Goal: Navigation & Orientation: Find specific page/section

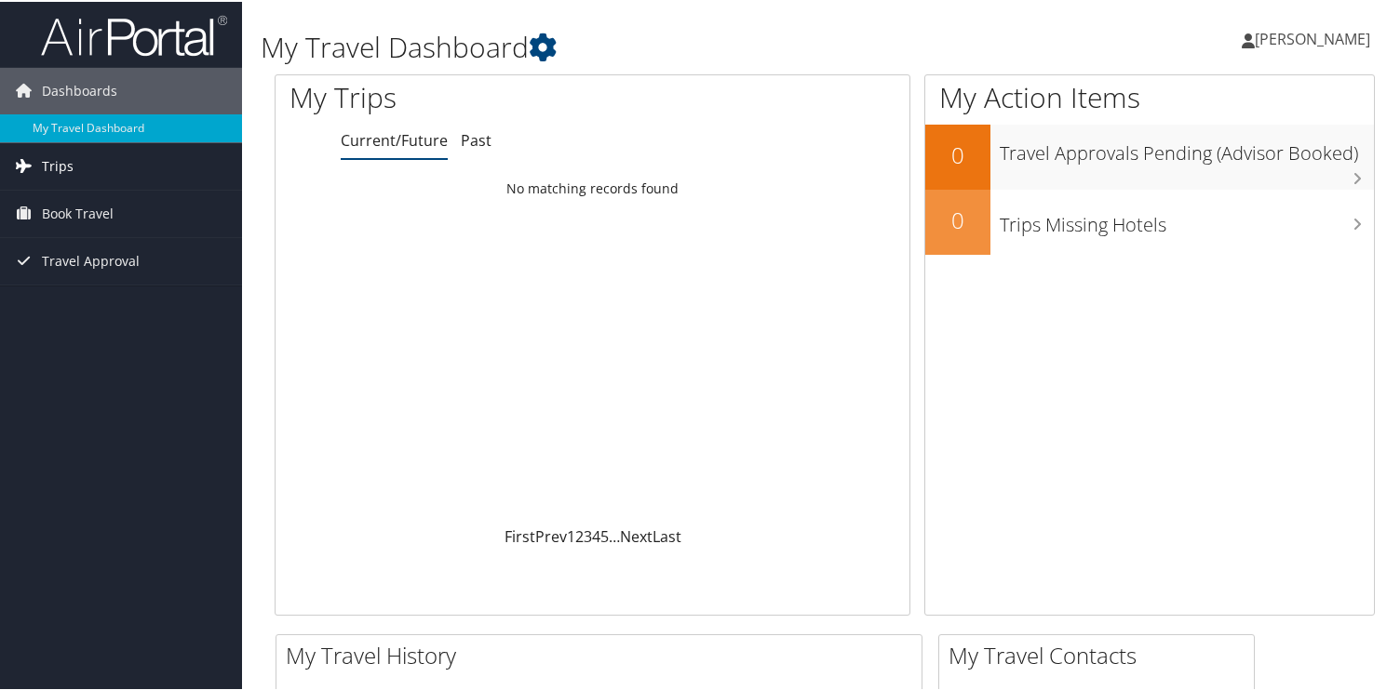
click at [148, 172] on link "Trips" at bounding box center [121, 164] width 242 height 47
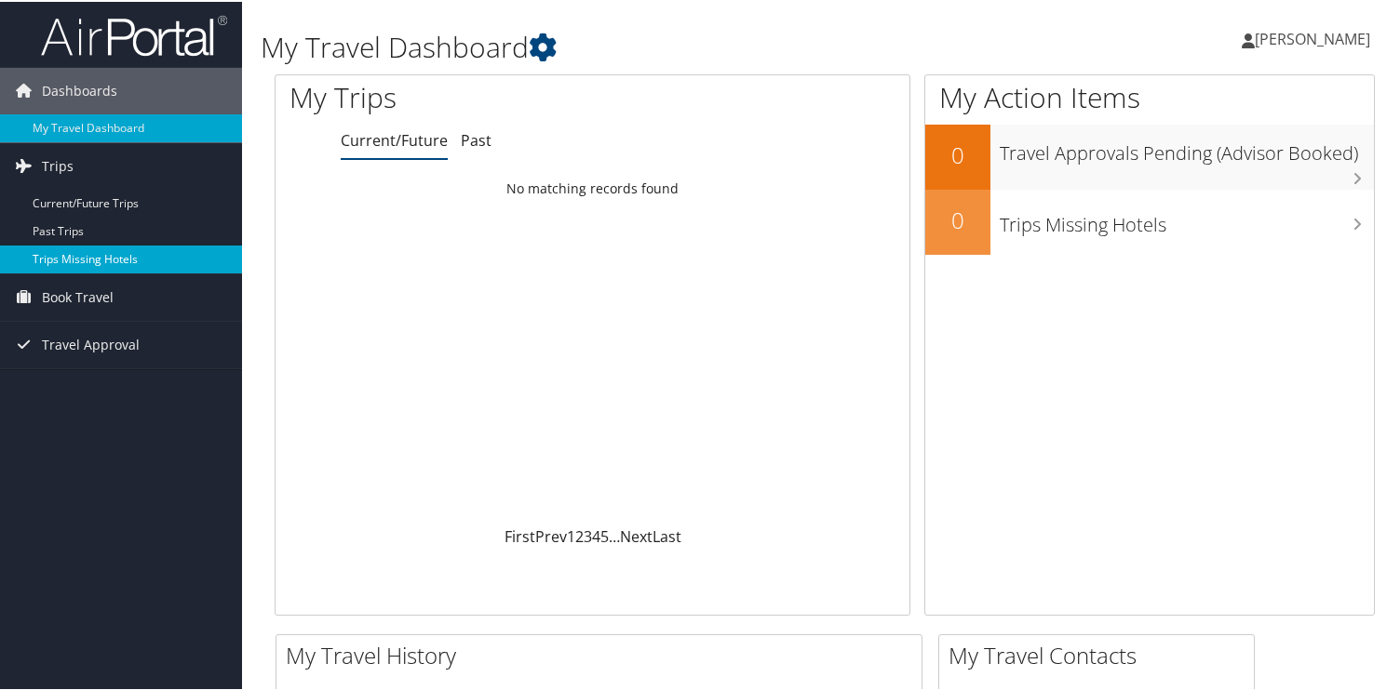
click at [115, 252] on link "Trips Missing Hotels" at bounding box center [121, 258] width 242 height 28
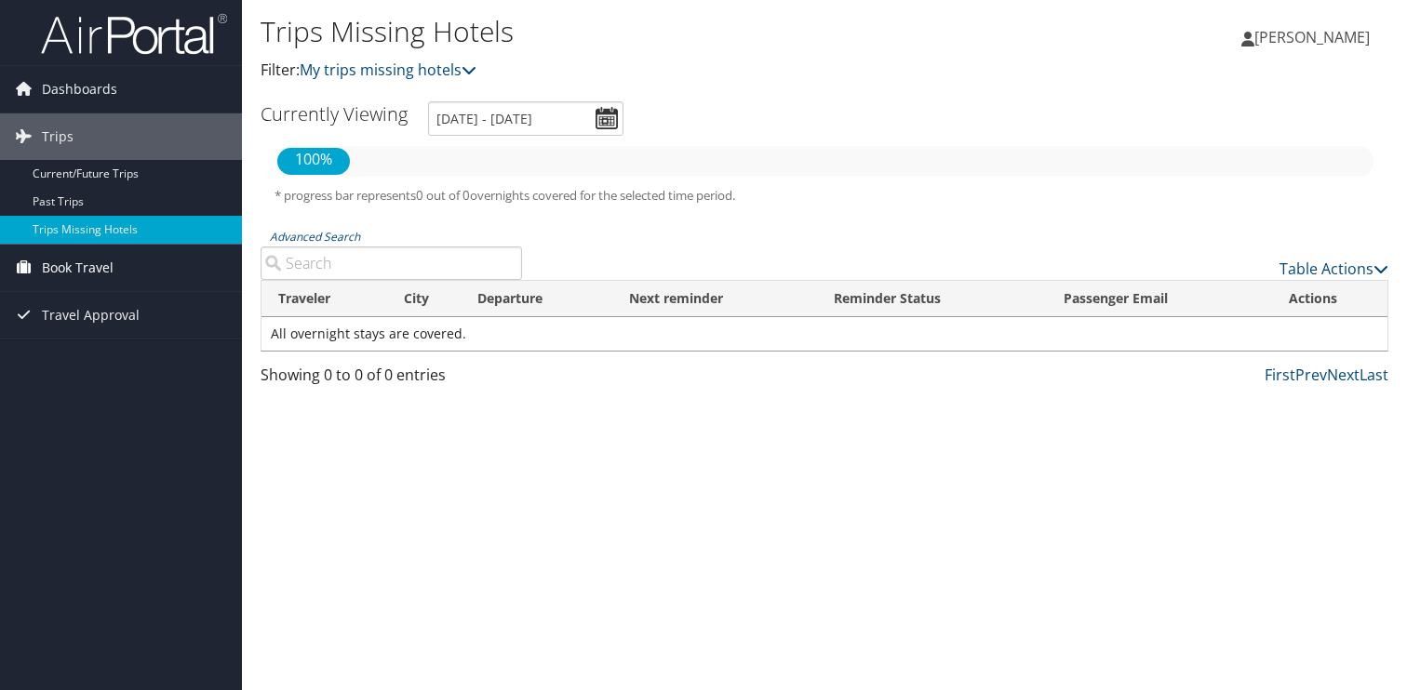
click at [59, 286] on span "Book Travel" at bounding box center [78, 268] width 72 height 47
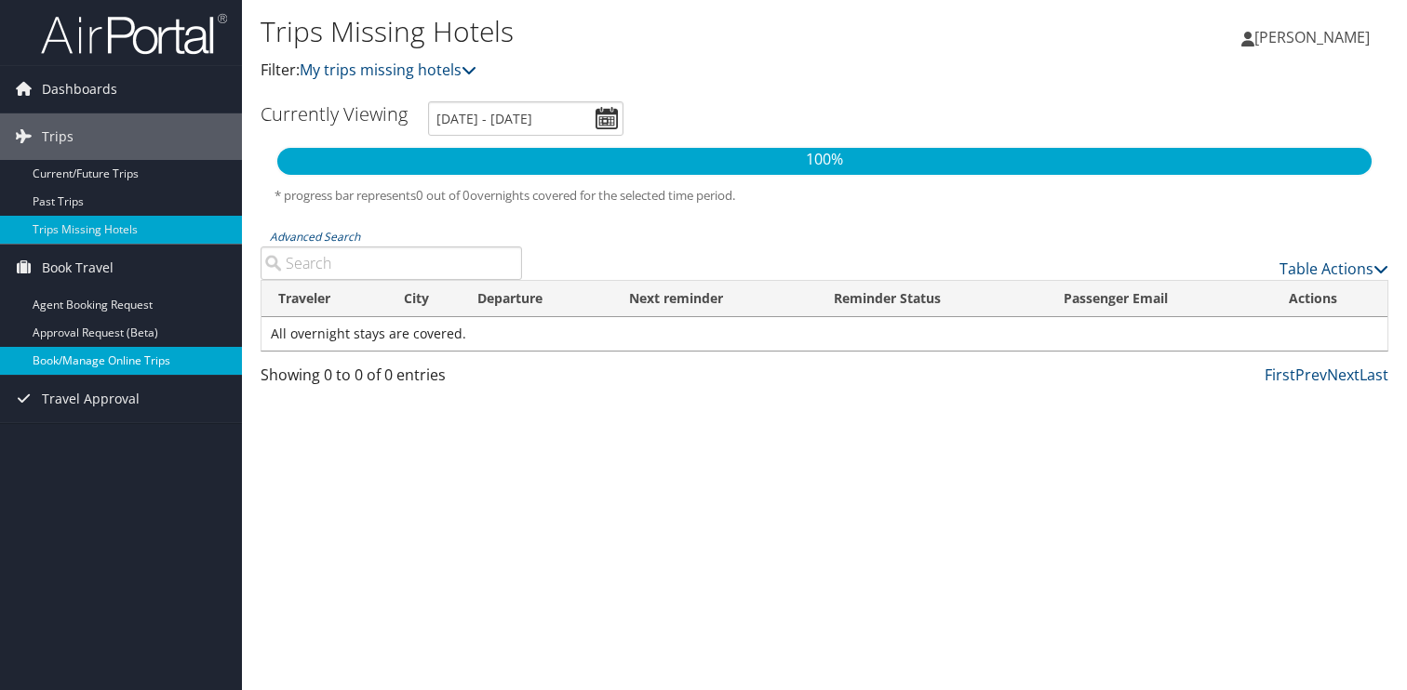
click at [99, 369] on link "Book/Manage Online Trips" at bounding box center [121, 361] width 242 height 28
